Goal: Transaction & Acquisition: Purchase product/service

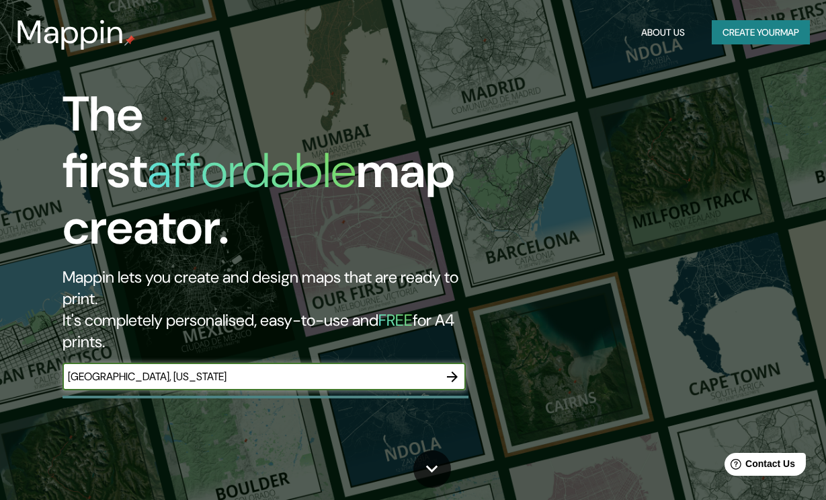
type input "[GEOGRAPHIC_DATA], [US_STATE]"
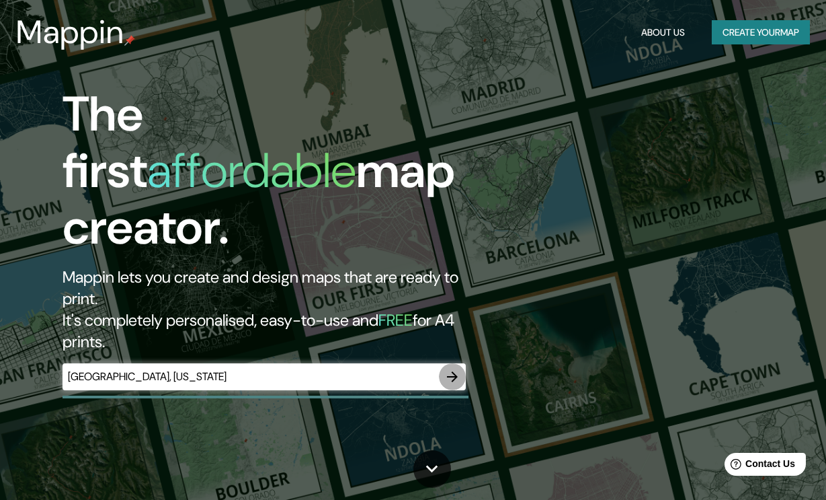
click at [450, 371] on icon "button" at bounding box center [452, 376] width 11 height 11
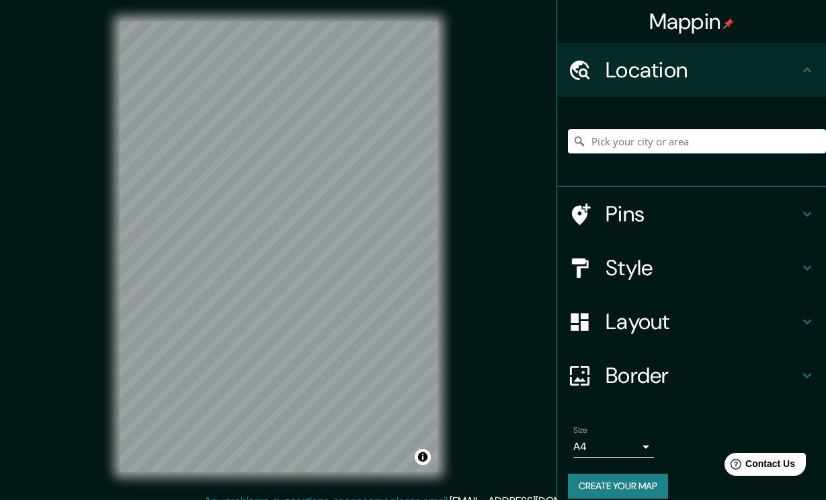
click at [668, 141] on input "Pick your city or area" at bounding box center [697, 141] width 258 height 24
type input "[GEOGRAPHIC_DATA], [US_STATE]"
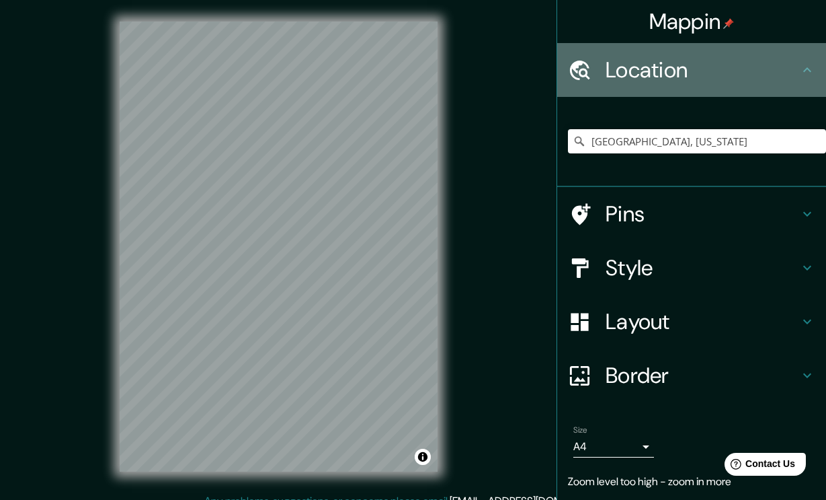
click at [754, 72] on h4 "Location" at bounding box center [703, 69] width 194 height 27
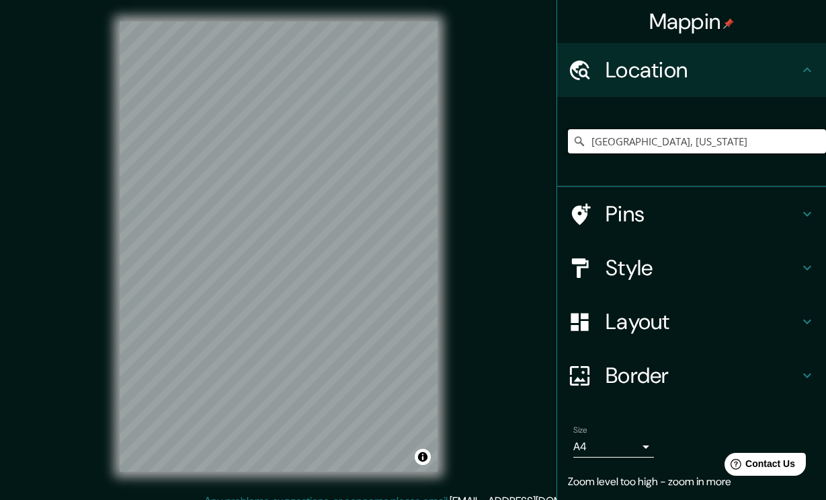
click at [723, 138] on input "[GEOGRAPHIC_DATA], [US_STATE]" at bounding box center [697, 141] width 258 height 24
click at [501, 208] on div "Mappin Location [GEOGRAPHIC_DATA], [US_STATE] Pins Style Layout Border Choose a…" at bounding box center [413, 257] width 826 height 514
click at [514, 230] on div "Mappin Location [GEOGRAPHIC_DATA], [US_STATE] Pins Style Layout Border Choose a…" at bounding box center [413, 257] width 826 height 514
click at [443, 264] on div "© Mapbox © OpenStreetMap Improve this map" at bounding box center [278, 246] width 361 height 493
click at [246, 295] on div at bounding box center [246, 295] width 11 height 11
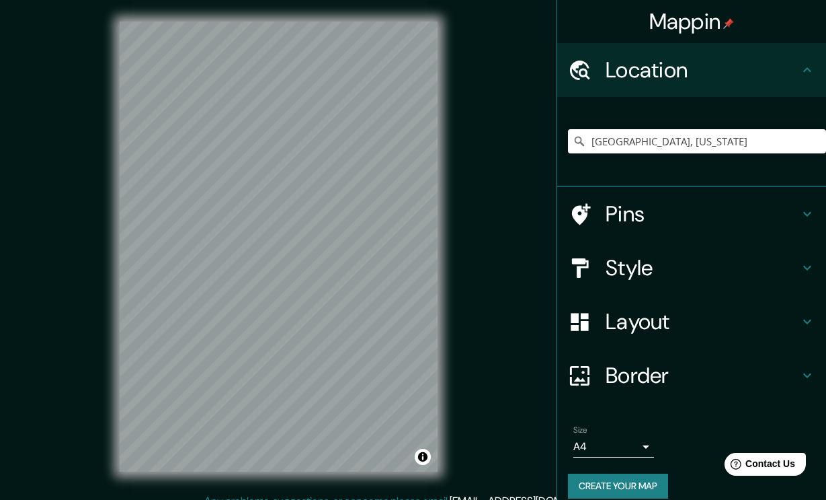
click at [648, 444] on body "Mappin Location [GEOGRAPHIC_DATA], [US_STATE] Pins Style Layout Border Choose a…" at bounding box center [413, 250] width 826 height 500
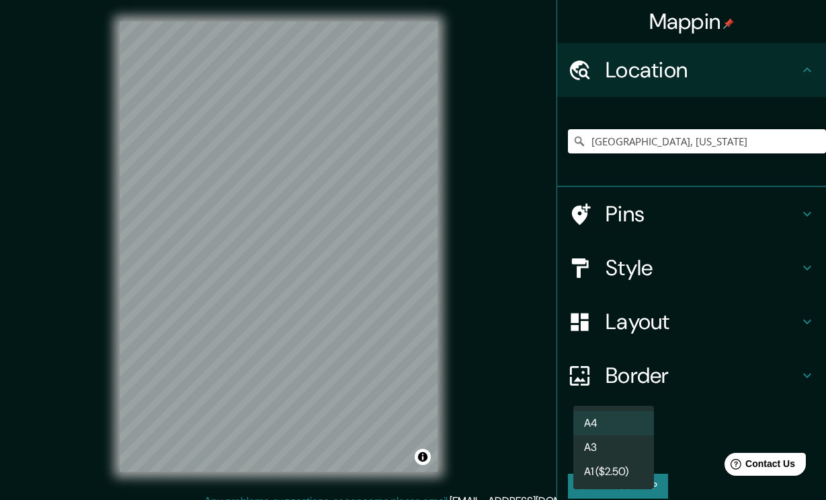
click at [683, 404] on div at bounding box center [413, 250] width 826 height 500
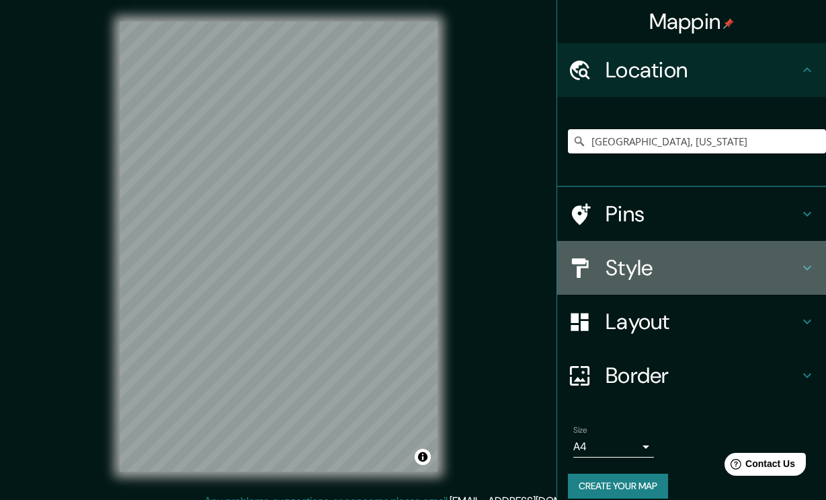
click at [635, 273] on h4 "Style" at bounding box center [703, 267] width 194 height 27
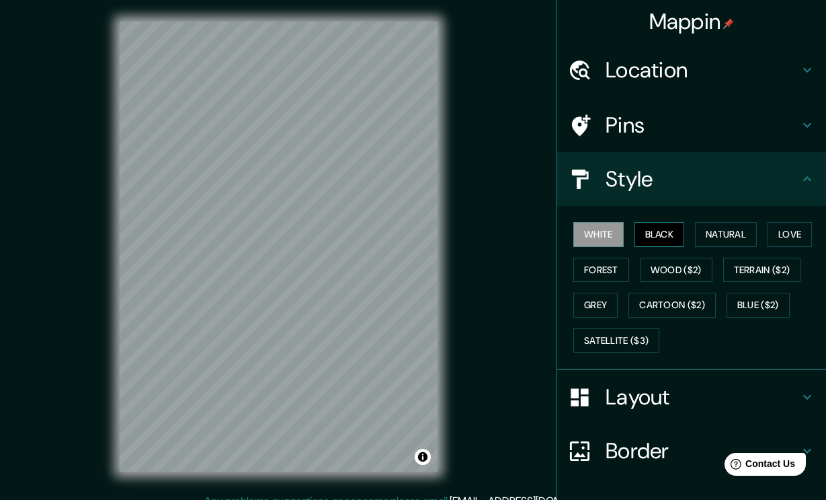
click at [674, 224] on button "Black" at bounding box center [660, 234] width 50 height 25
click at [729, 222] on button "Natural" at bounding box center [726, 234] width 62 height 25
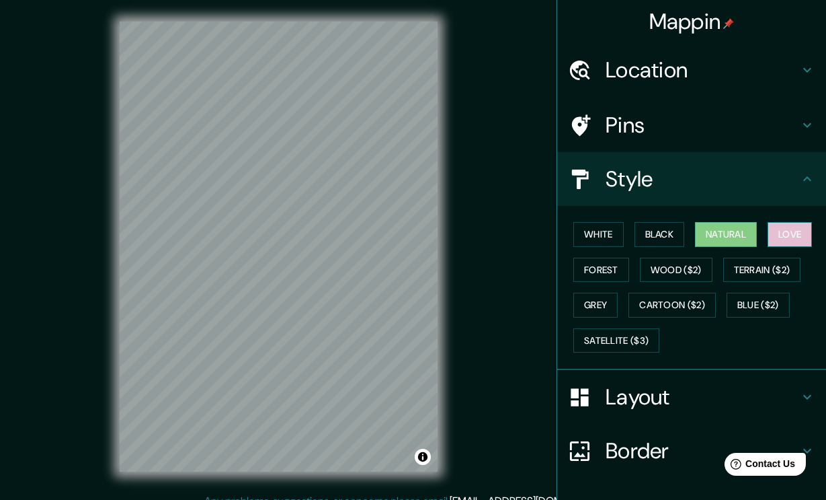
click at [793, 228] on button "Love" at bounding box center [790, 234] width 44 height 25
click at [592, 237] on button "White" at bounding box center [599, 234] width 50 height 25
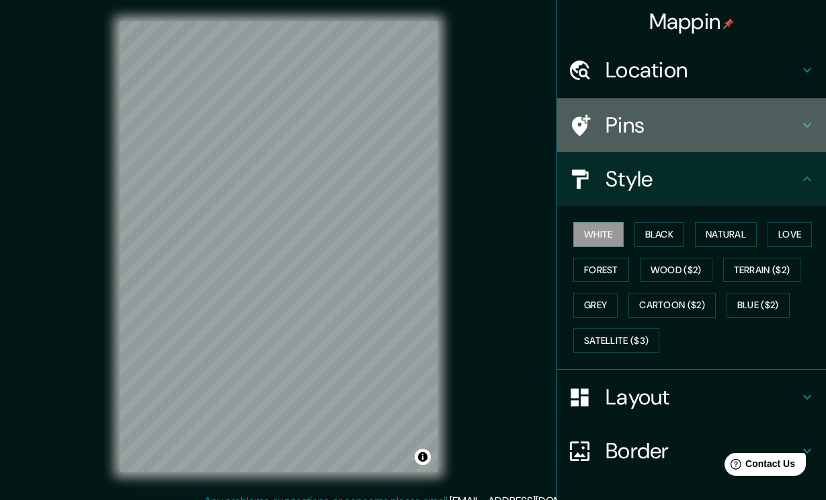
click at [623, 127] on h4 "Pins" at bounding box center [703, 125] width 194 height 27
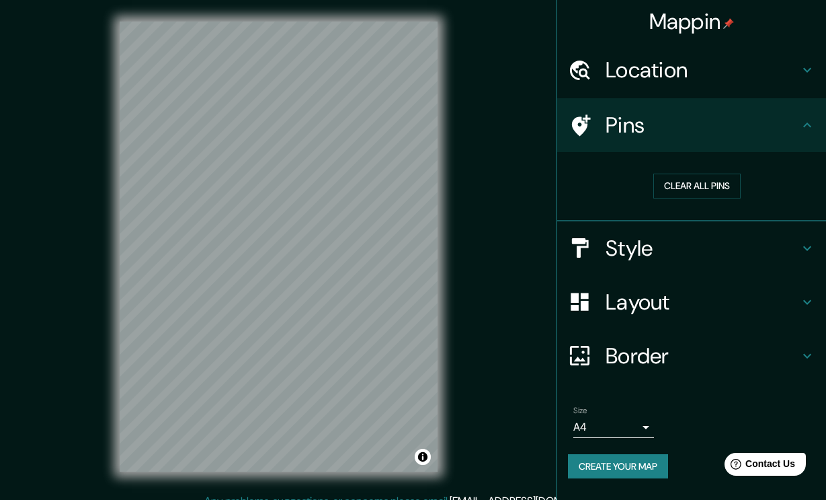
click at [637, 65] on h4 "Location" at bounding box center [703, 69] width 194 height 27
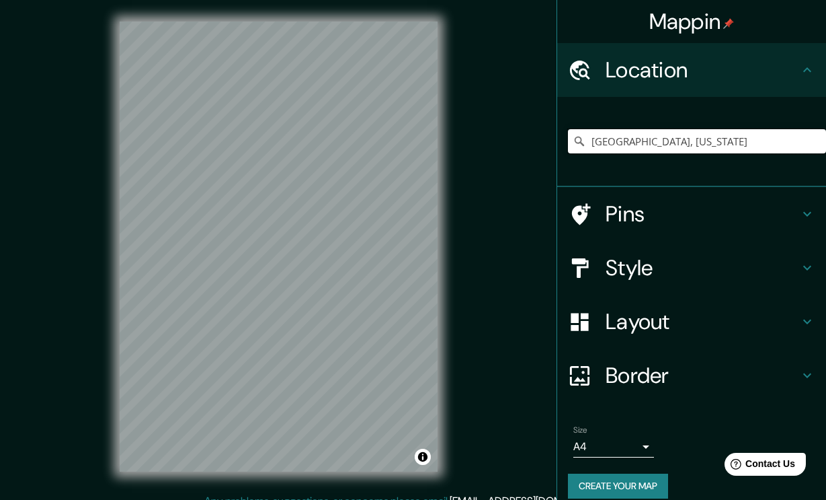
click at [658, 135] on input "[GEOGRAPHIC_DATA], [US_STATE]" at bounding box center [697, 141] width 258 height 24
click at [603, 369] on div at bounding box center [587, 376] width 38 height 24
